Goal: Task Accomplishment & Management: Manage account settings

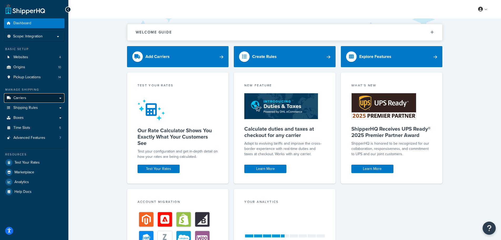
click at [18, 98] on span "Carriers" at bounding box center [19, 98] width 13 height 4
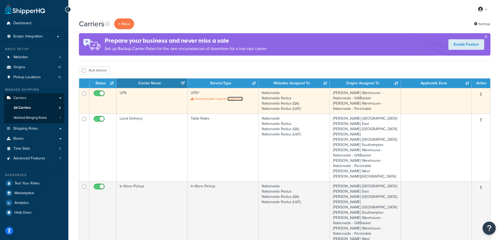
click at [239, 98] on link "Update now" at bounding box center [235, 99] width 15 height 4
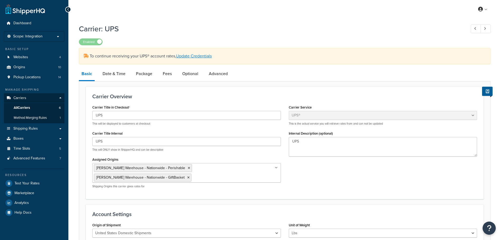
select select "ups"
select select "2"
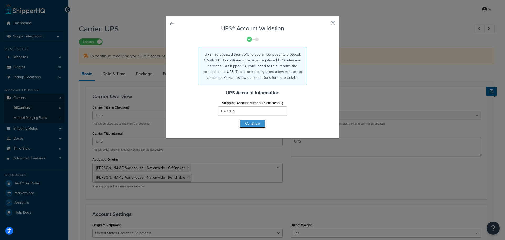
click at [255, 127] on button "Continue" at bounding box center [252, 123] width 26 height 8
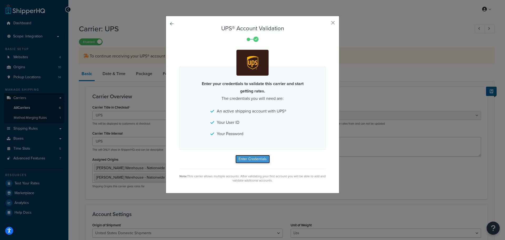
click at [254, 158] on button "Enter Credentials" at bounding box center [252, 159] width 34 height 8
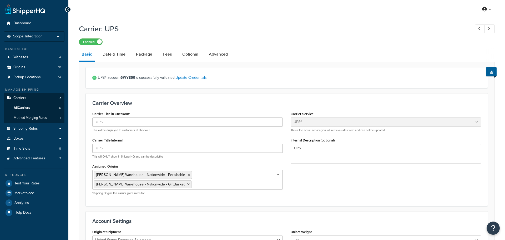
select select "ups"
select select "2"
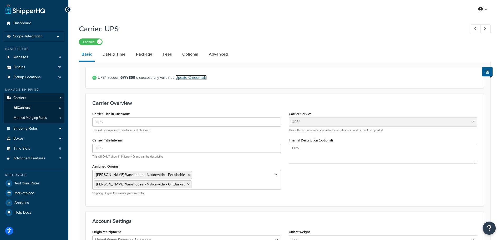
click at [200, 77] on link "Update Credentials" at bounding box center [190, 78] width 31 height 6
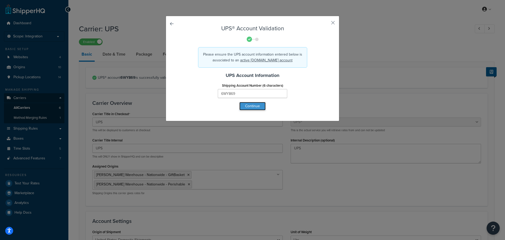
click at [254, 105] on button "Continue" at bounding box center [252, 106] width 26 height 8
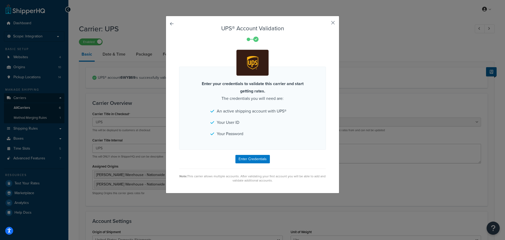
click at [326, 24] on button "button" at bounding box center [325, 24] width 1 height 1
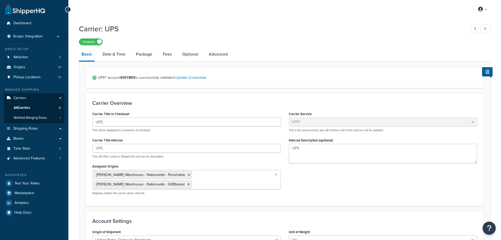
select select "ups"
select select "2"
click at [26, 108] on span "All Carriers" at bounding box center [22, 108] width 16 height 4
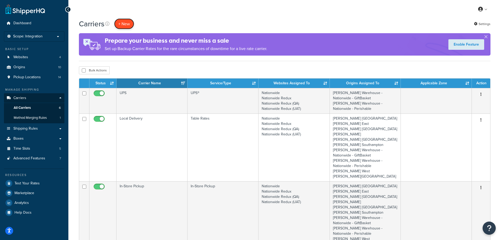
click at [124, 22] on button "+ New" at bounding box center [124, 23] width 20 height 11
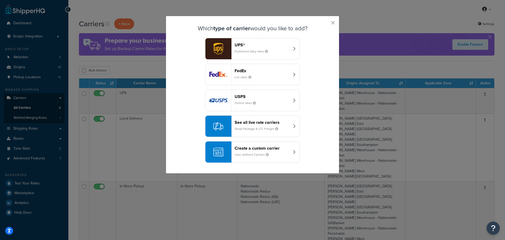
click at [257, 126] on div "See all live rate carriers Small Package & LTL Freight" at bounding box center [262, 126] width 55 height 13
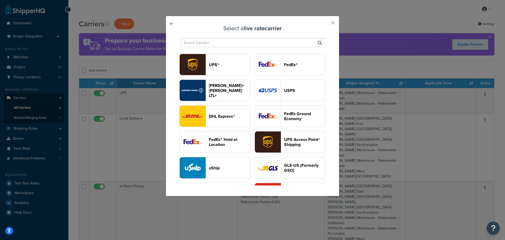
click at [250, 68] on button "UPS®" at bounding box center [214, 65] width 71 height 22
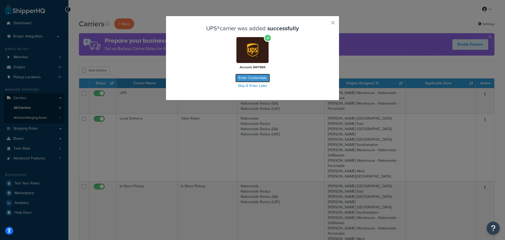
click at [261, 77] on button "Enter Credentials" at bounding box center [252, 78] width 34 height 8
click at [254, 78] on button "Enter Credentials" at bounding box center [252, 78] width 34 height 8
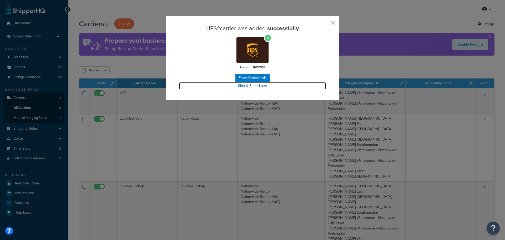
click at [255, 86] on link "Skip & Enter Later" at bounding box center [252, 85] width 147 height 7
click at [263, 85] on link "Skip & Enter Later" at bounding box center [252, 85] width 147 height 7
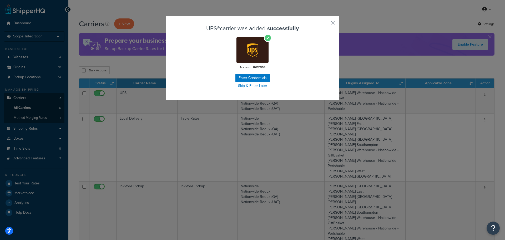
click at [326, 24] on button "button" at bounding box center [325, 24] width 1 height 1
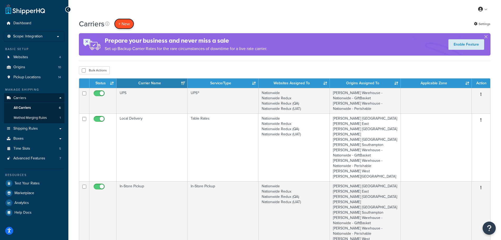
click at [126, 23] on button "+ New" at bounding box center [124, 23] width 20 height 11
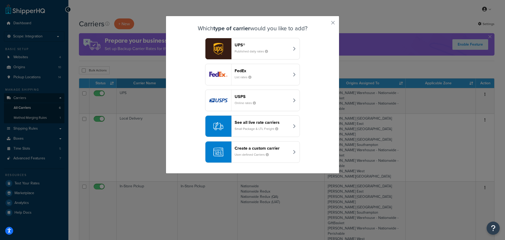
click at [245, 51] on small "Published daily rates" at bounding box center [254, 51] width 38 height 5
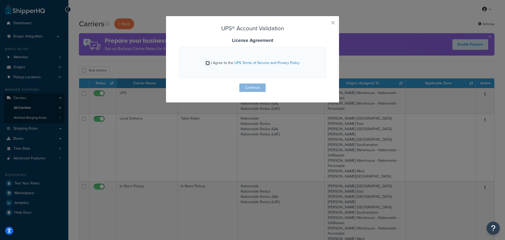
click at [207, 63] on input "I Agree to the UPS Terms of Service and Privacy Policy" at bounding box center [208, 63] width 4 height 4
checkbox input "true"
click at [248, 89] on button "Continue" at bounding box center [252, 87] width 26 height 8
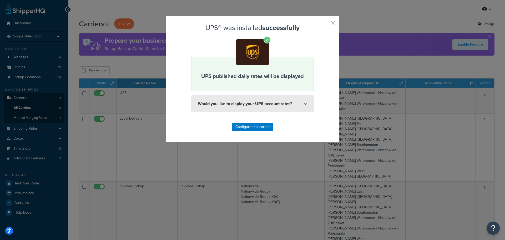
click at [304, 105] on icon at bounding box center [305, 103] width 3 height 3
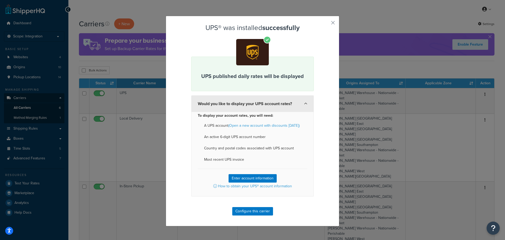
click at [304, 105] on icon at bounding box center [305, 103] width 3 height 3
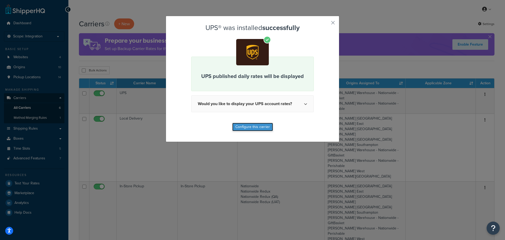
click at [263, 127] on button "Configure this carrier" at bounding box center [252, 127] width 41 height 8
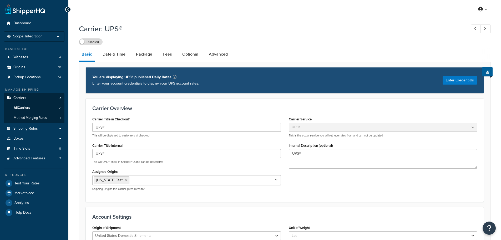
select select "ups"
click at [24, 106] on span "All Carriers" at bounding box center [22, 108] width 16 height 4
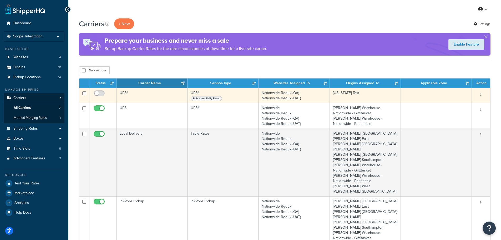
click at [483, 92] on button "button" at bounding box center [481, 94] width 7 height 8
click at [456, 103] on link "Edit" at bounding box center [460, 104] width 42 height 11
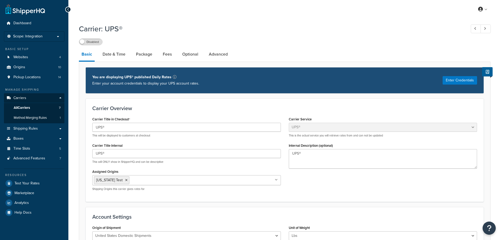
select select "ups"
click at [129, 153] on input "UPS®" at bounding box center [186, 153] width 189 height 9
type input "UPS® Baskets"
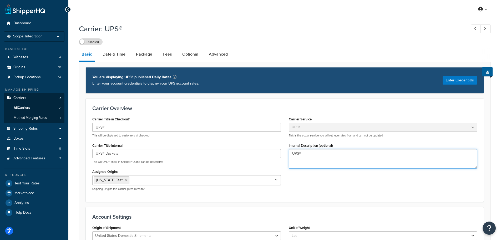
click at [313, 157] on textarea "UPS®" at bounding box center [383, 158] width 189 height 19
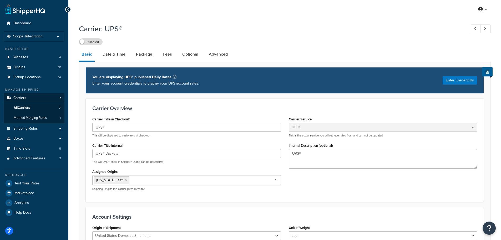
click at [278, 180] on ul "[US_STATE] Test" at bounding box center [186, 180] width 189 height 10
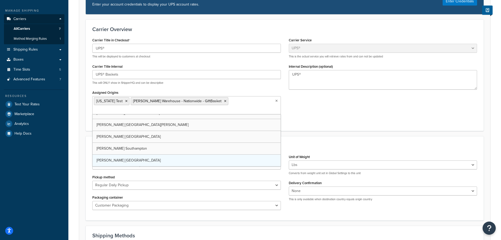
scroll to position [54, 0]
click at [125, 101] on icon at bounding box center [126, 100] width 2 height 3
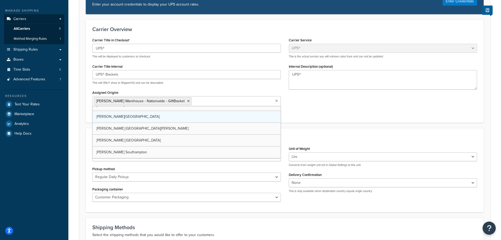
scroll to position [66, 0]
click at [294, 126] on form "Carrier Overview Carrier Title in Checkout UPS® This will be displayed to custo…" at bounding box center [284, 232] width 411 height 426
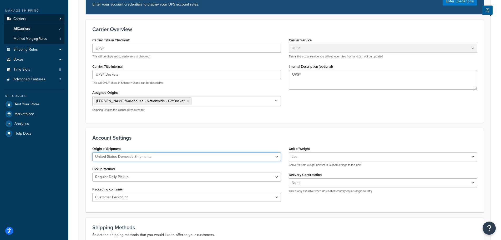
click at [222, 157] on select "United States Domestic Shipments Shipments Originating in United States Shipmen…" at bounding box center [186, 156] width 189 height 9
click at [177, 140] on h3 "Account Settings" at bounding box center [284, 138] width 385 height 6
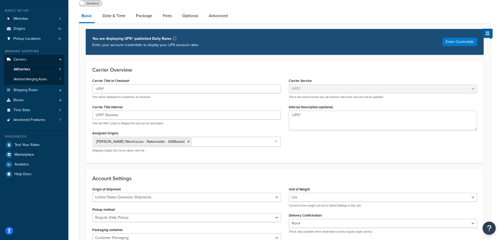
scroll to position [0, 0]
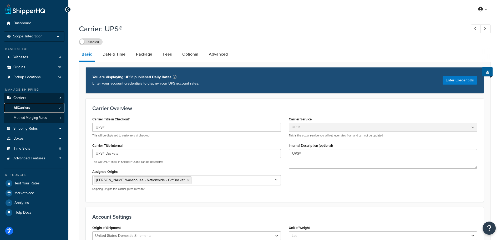
click at [28, 108] on span "All Carriers" at bounding box center [22, 108] width 16 height 4
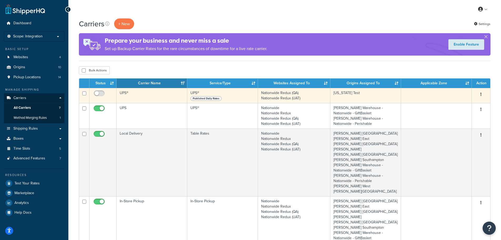
click at [482, 94] on button "button" at bounding box center [481, 94] width 7 height 8
click at [457, 125] on link "Delete" at bounding box center [460, 126] width 42 height 11
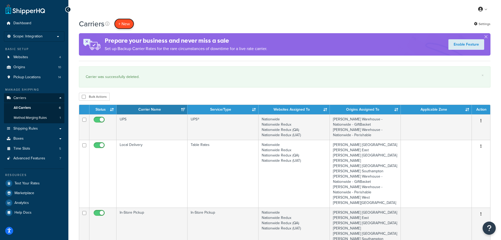
click at [130, 25] on button "+ New" at bounding box center [124, 23] width 20 height 11
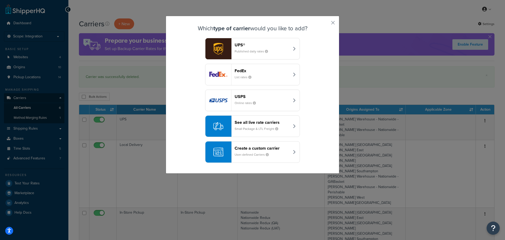
click at [248, 46] on header "UPS®" at bounding box center [262, 44] width 55 height 5
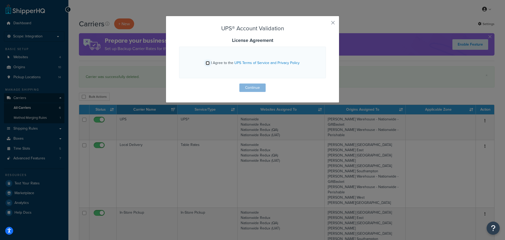
click at [208, 63] on input "I Agree to the UPS Terms of Service and Privacy Policy" at bounding box center [208, 63] width 4 height 4
checkbox input "true"
click at [245, 87] on button "Continue" at bounding box center [252, 87] width 26 height 8
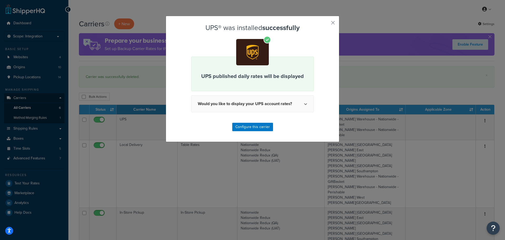
click at [331, 19] on div "UPS® was installed successfully UPS published daily rates will be displayed Wou…" at bounding box center [253, 79] width 174 height 126
click at [326, 25] on button "button" at bounding box center [325, 24] width 1 height 1
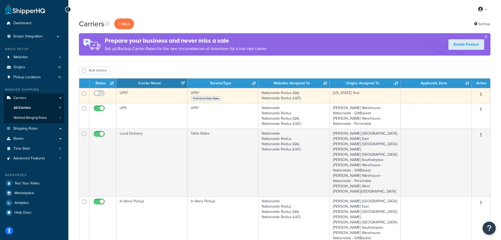
click at [479, 94] on button "button" at bounding box center [481, 94] width 7 height 8
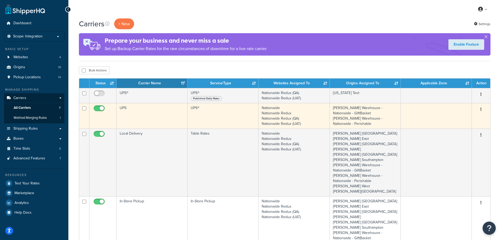
click at [210, 115] on td "UPS®" at bounding box center [223, 116] width 71 height 26
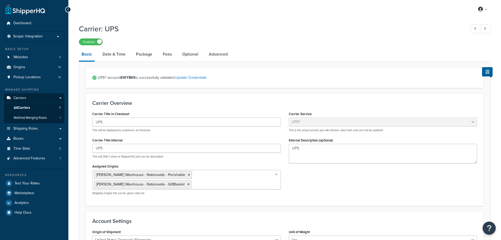
select select "ups"
select select "2"
click at [206, 78] on link "Update Credentials" at bounding box center [190, 78] width 31 height 6
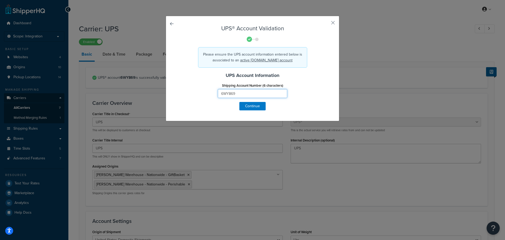
drag, startPoint x: 235, startPoint y: 92, endPoint x: 201, endPoint y: 97, distance: 34.8
click at [201, 97] on div "Shipping Account Number (6 characters) 6WY869" at bounding box center [252, 92] width 155 height 20
click at [326, 24] on button "button" at bounding box center [325, 24] width 1 height 1
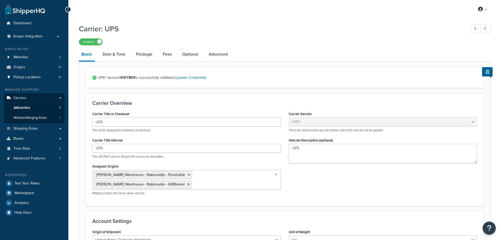
select select "ups"
select select "2"
click at [31, 108] on link "All Carriers 7" at bounding box center [34, 108] width 61 height 10
